Goal: Task Accomplishment & Management: Use online tool/utility

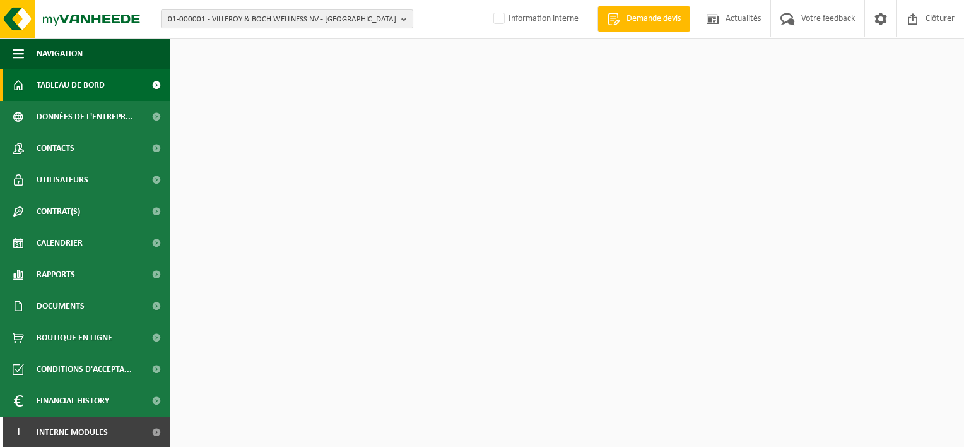
click at [235, 17] on span "01-000001 - VILLEROY & BOCH WELLNESS NV - ROESELARE" at bounding box center [282, 19] width 228 height 19
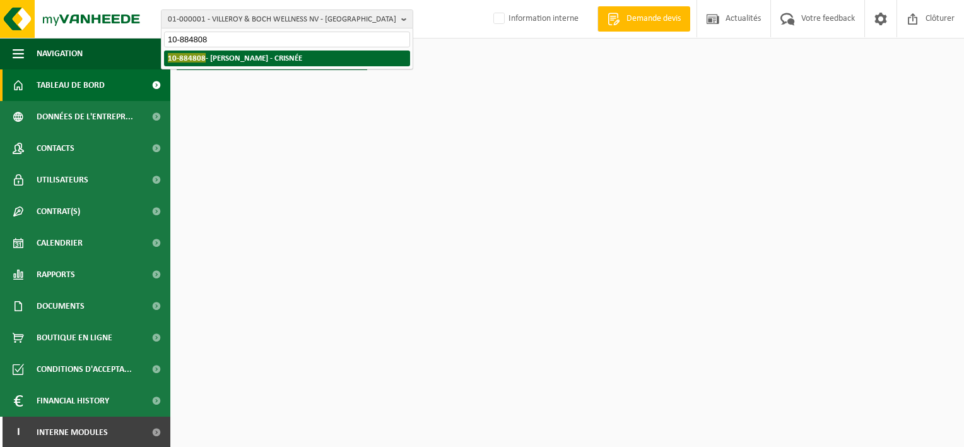
type input "10-884808"
click at [262, 60] on strong "10-884808 - DUTOIS OLIVIER - CRISNÉE" at bounding box center [235, 57] width 134 height 9
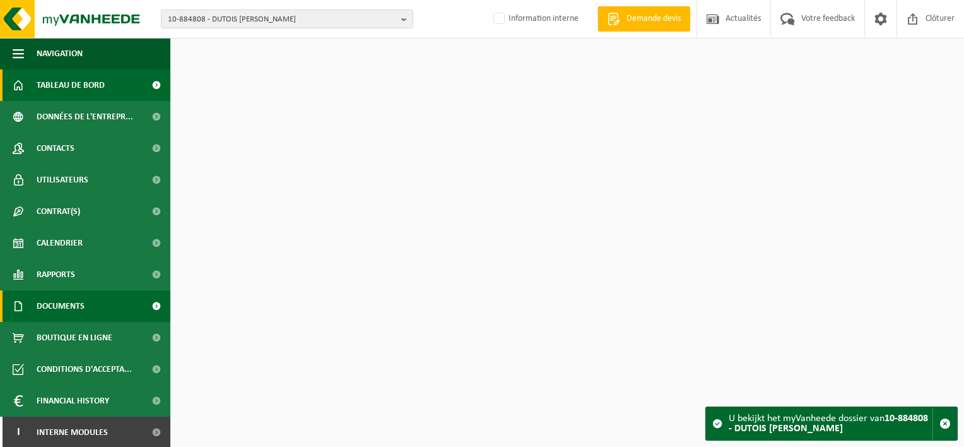
click at [68, 306] on span "Documents" at bounding box center [61, 306] width 48 height 32
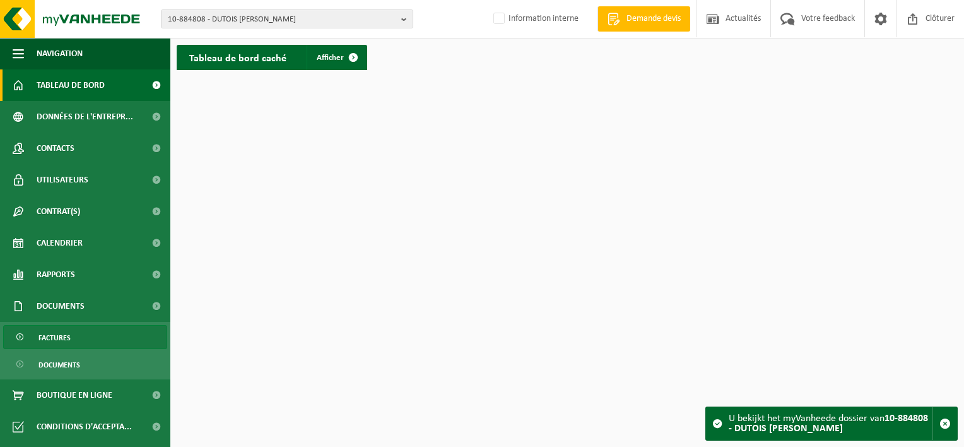
click at [48, 334] on span "Factures" at bounding box center [54, 338] width 32 height 24
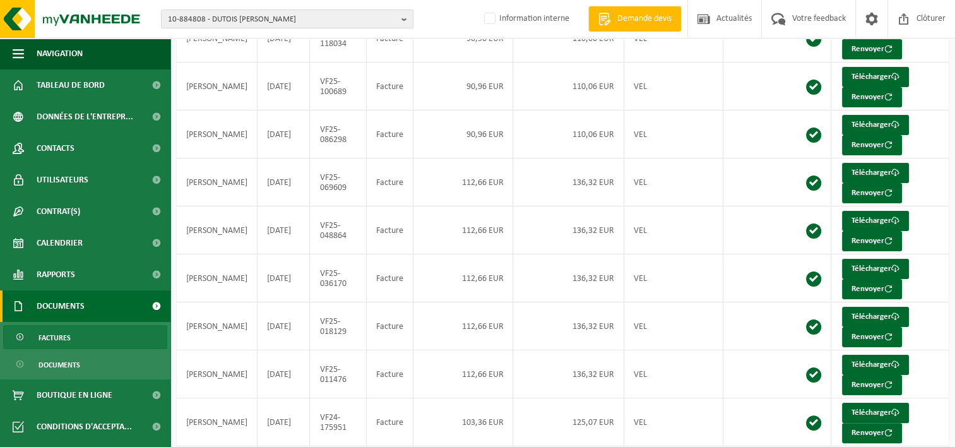
scroll to position [231, 0]
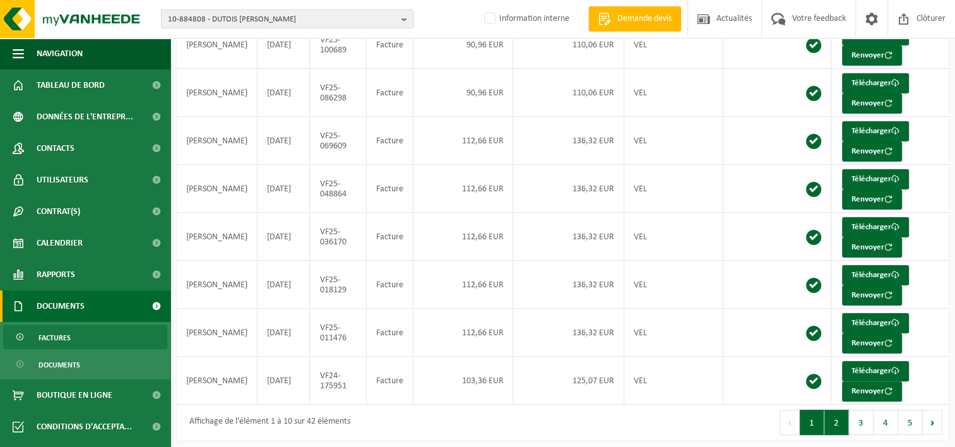
click at [841, 416] on button "2" at bounding box center [836, 421] width 25 height 25
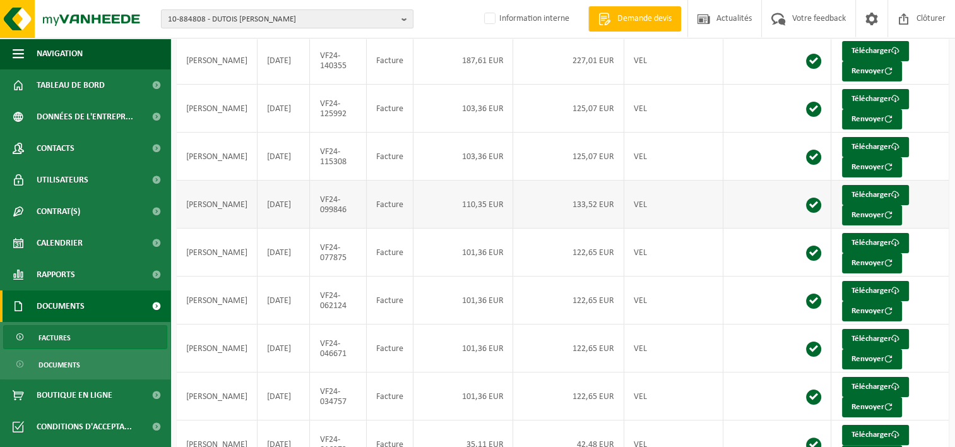
scroll to position [189, 0]
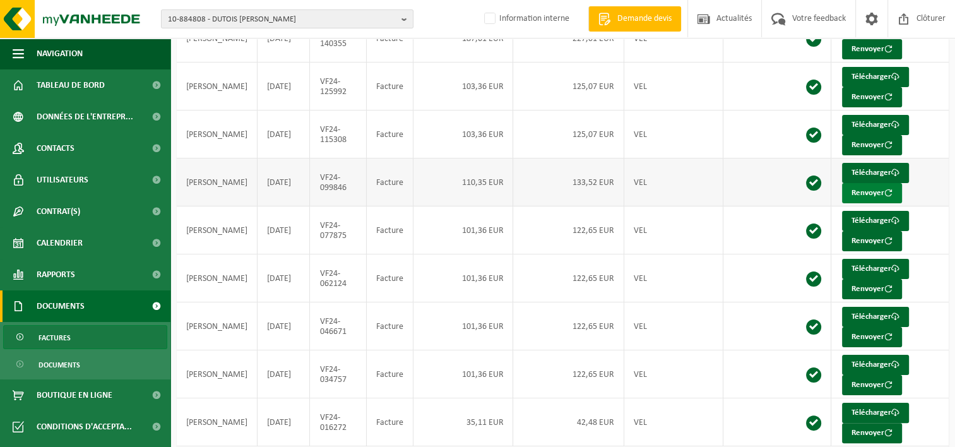
click at [861, 187] on button "Renvoyer" at bounding box center [872, 193] width 60 height 20
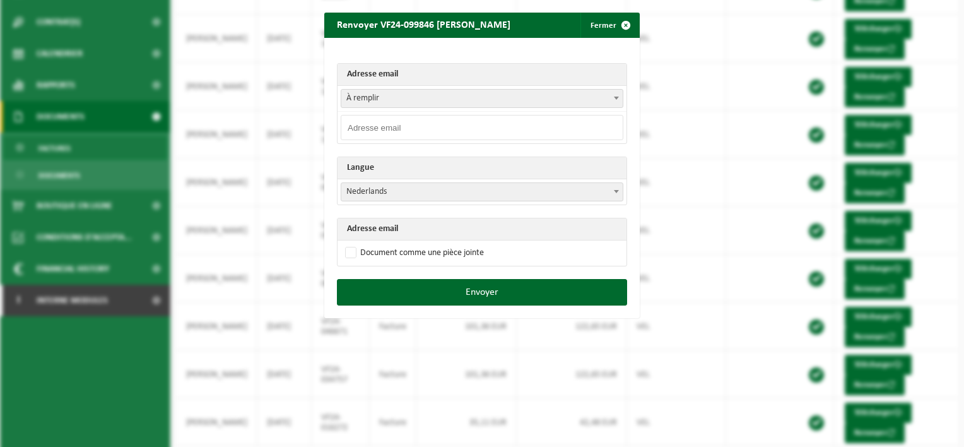
click at [438, 96] on span "À remplir" at bounding box center [481, 99] width 281 height 18
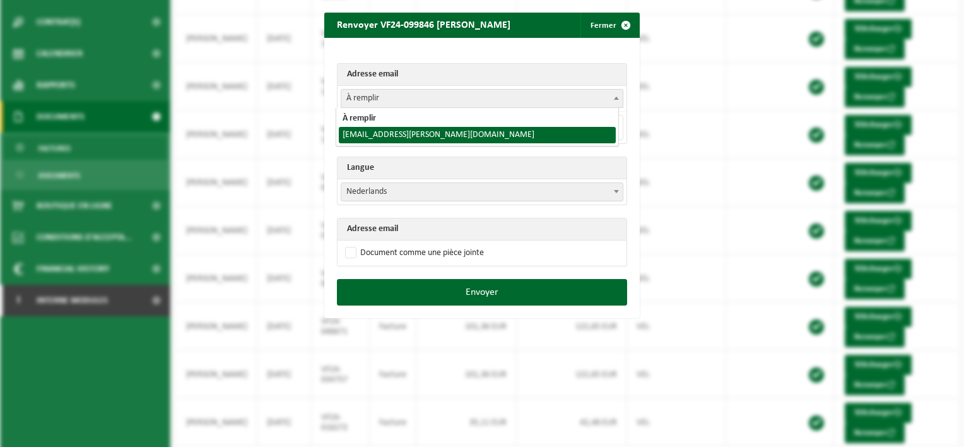
select select "[EMAIL_ADDRESS][PERSON_NAME][DOMAIN_NAME]"
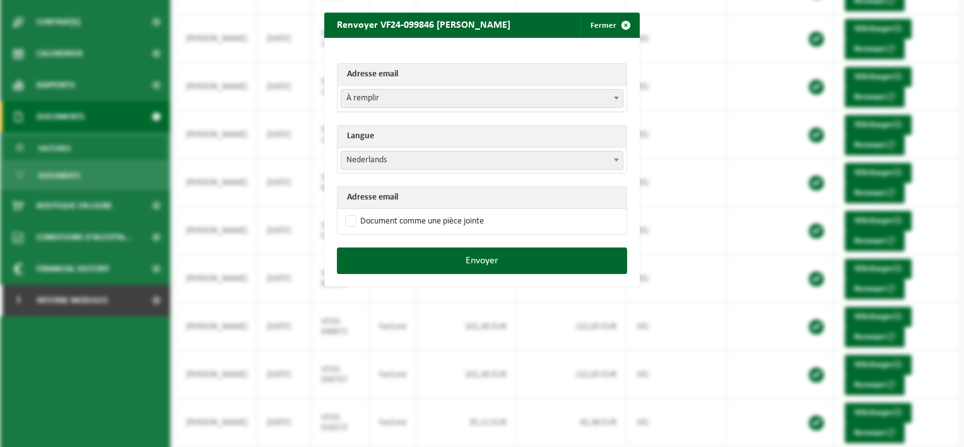
click at [389, 158] on span "Nederlands" at bounding box center [481, 160] width 281 height 18
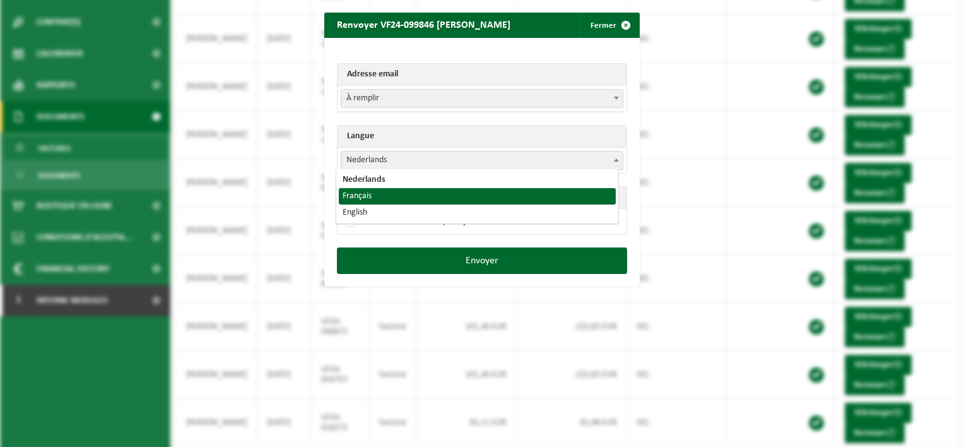
select select "fr"
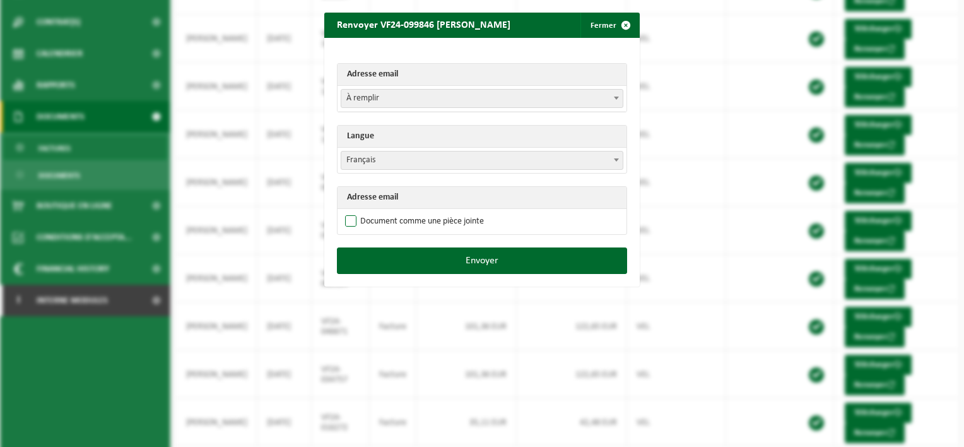
click at [343, 221] on label "Document comme une pièce jointe" at bounding box center [413, 221] width 141 height 19
click at [343, 212] on input "Document comme une pièce jointe" at bounding box center [497, 211] width 315 height 1
checkbox input "true"
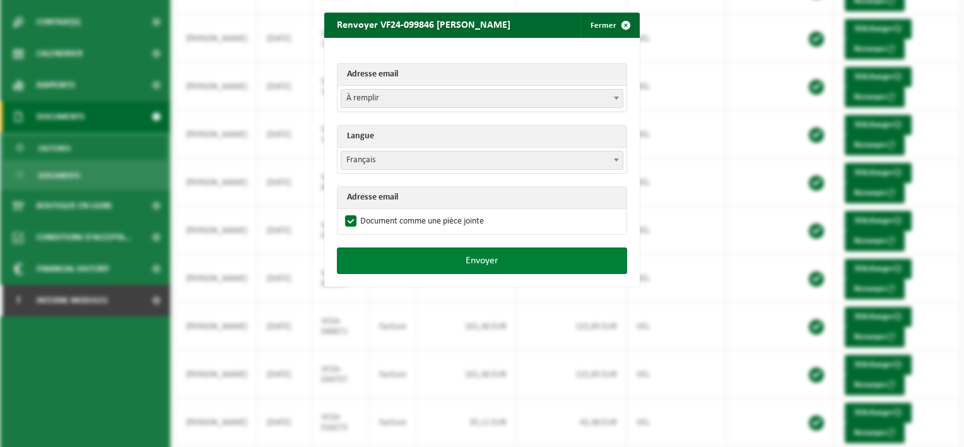
click at [478, 259] on button "Envoyer" at bounding box center [482, 260] width 290 height 26
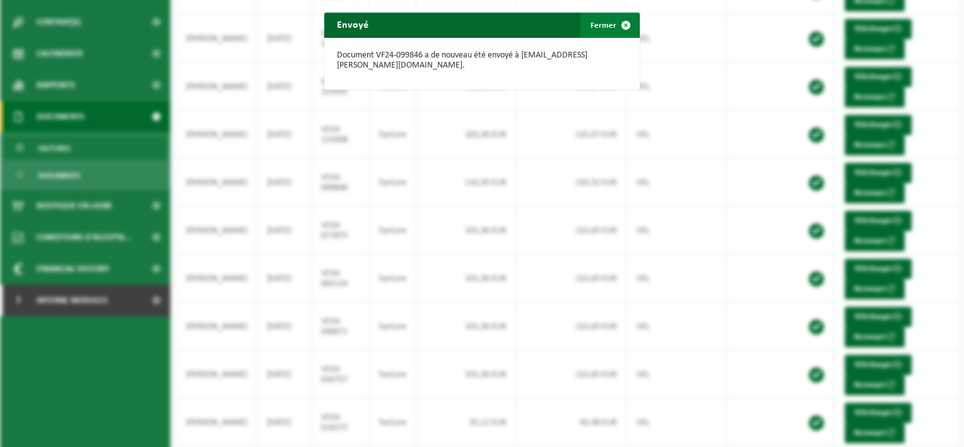
click at [620, 24] on span "button" at bounding box center [625, 25] width 25 height 25
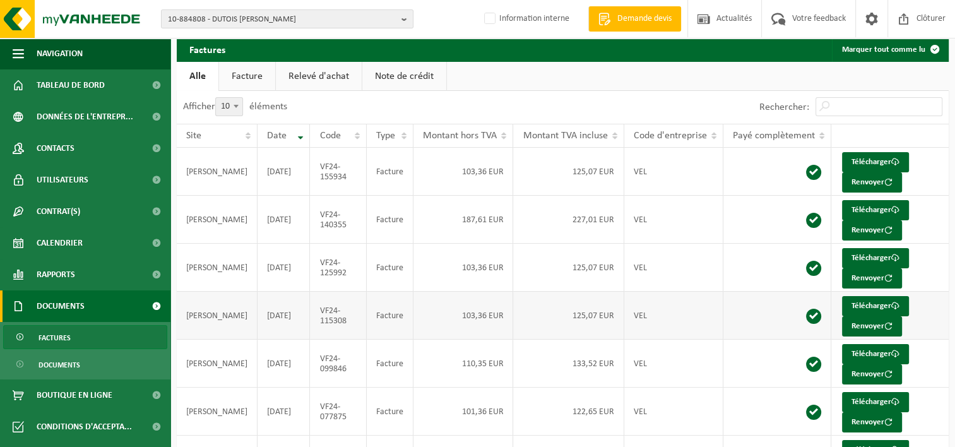
scroll to position [0, 0]
